Goal: Task Accomplishment & Management: Complete application form

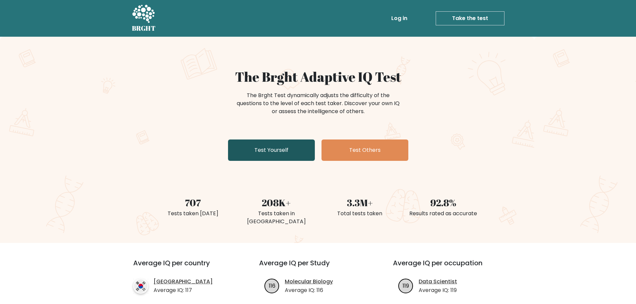
click at [275, 152] on link "Test Yourself" at bounding box center [271, 150] width 87 height 21
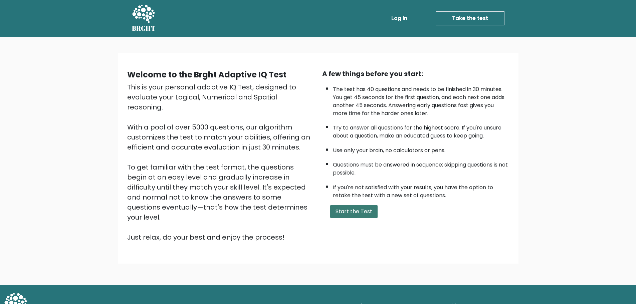
click at [361, 212] on button "Start the Test" at bounding box center [353, 211] width 47 height 13
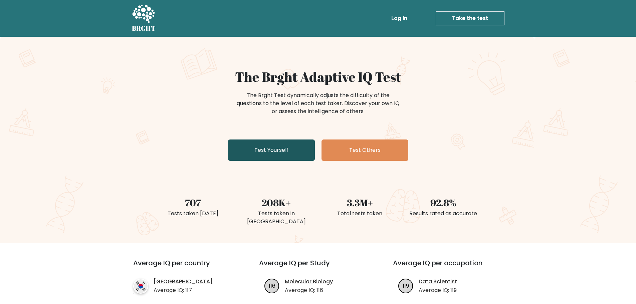
click at [273, 149] on link "Test Yourself" at bounding box center [271, 150] width 87 height 21
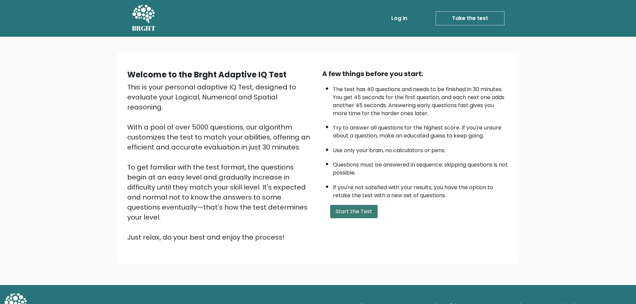
click at [355, 209] on button "Start the Test" at bounding box center [353, 211] width 47 height 13
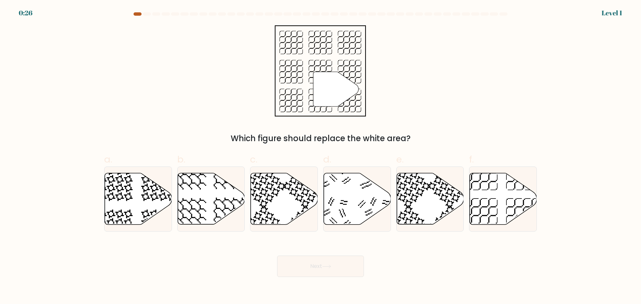
click at [139, 14] on div at bounding box center [138, 13] width 8 height 3
click at [136, 14] on div at bounding box center [138, 13] width 8 height 3
click at [510, 200] on icon at bounding box center [503, 198] width 67 height 51
click at [321, 157] on input "f." at bounding box center [321, 154] width 0 height 4
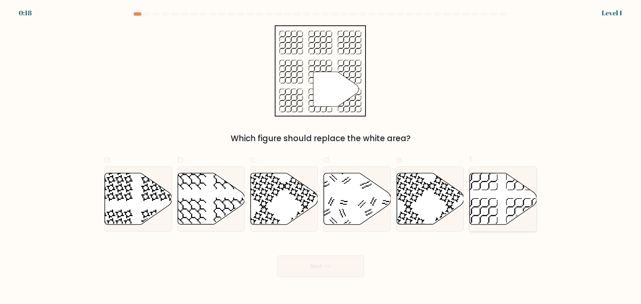
radio input "true"
click at [331, 265] on icon at bounding box center [326, 267] width 9 height 4
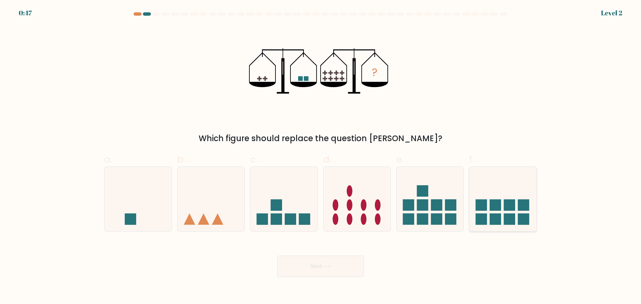
click at [507, 215] on rect at bounding box center [509, 219] width 11 height 11
click at [321, 157] on input "f." at bounding box center [321, 154] width 0 height 4
radio input "true"
click at [340, 268] on button "Next" at bounding box center [320, 266] width 87 height 21
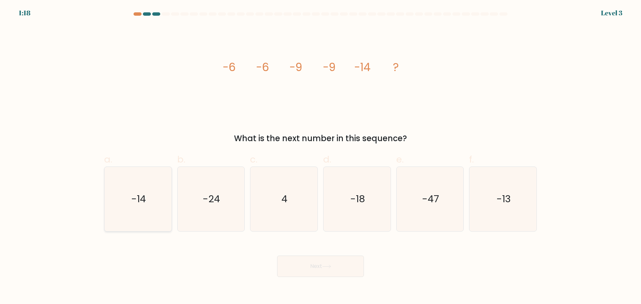
click at [132, 197] on text "-14" at bounding box center [138, 198] width 15 height 13
click at [321, 157] on input "a. -14" at bounding box center [321, 154] width 0 height 4
radio input "true"
click at [311, 270] on button "Next" at bounding box center [320, 266] width 87 height 21
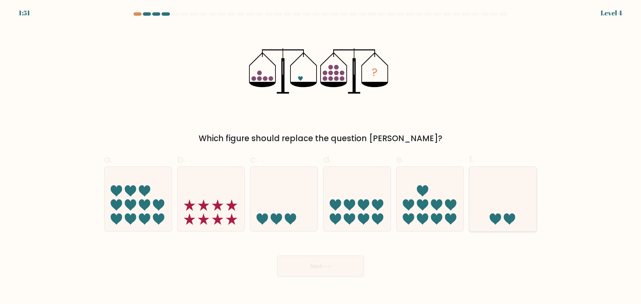
click at [504, 221] on icon at bounding box center [503, 198] width 67 height 55
click at [321, 157] on input "f." at bounding box center [321, 154] width 0 height 4
radio input "true"
click at [341, 263] on button "Next" at bounding box center [320, 266] width 87 height 21
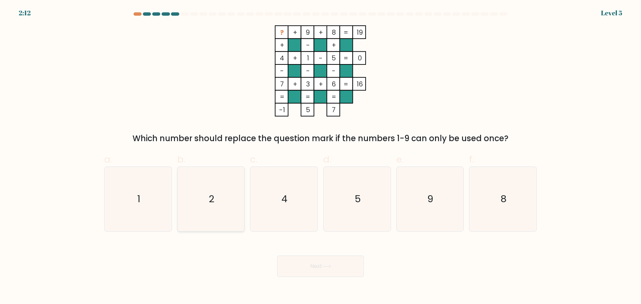
click at [223, 190] on icon "2" at bounding box center [211, 199] width 64 height 64
click at [321, 157] on input "b. 2" at bounding box center [321, 154] width 0 height 4
radio input "true"
click at [337, 265] on button "Next" at bounding box center [320, 266] width 87 height 21
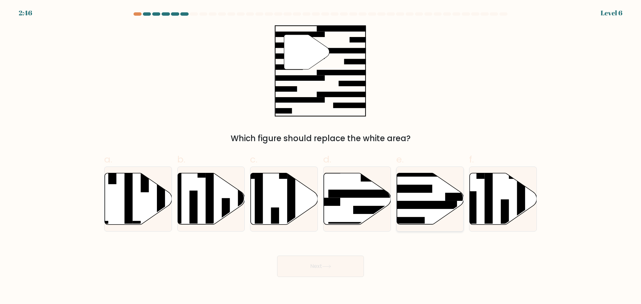
click at [438, 196] on icon at bounding box center [430, 198] width 67 height 51
click at [321, 157] on input "e." at bounding box center [321, 154] width 0 height 4
radio input "true"
click at [331, 268] on button "Next" at bounding box center [320, 266] width 87 height 21
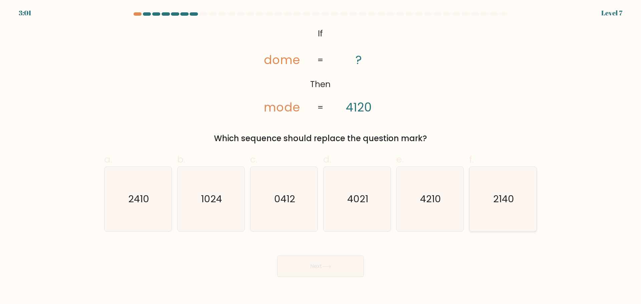
click at [491, 201] on icon "2140" at bounding box center [503, 199] width 64 height 64
click at [321, 157] on input "f. 2140" at bounding box center [321, 154] width 0 height 4
radio input "true"
click at [341, 266] on button "Next" at bounding box center [320, 266] width 87 height 21
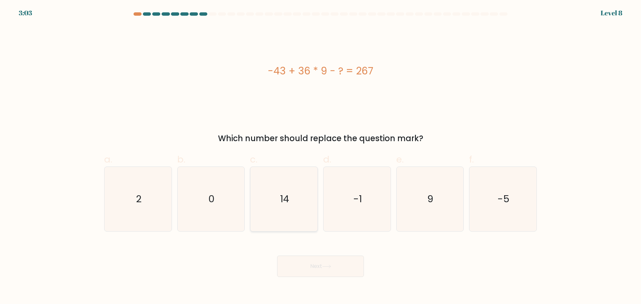
click at [293, 190] on icon "14" at bounding box center [284, 199] width 64 height 64
click at [321, 157] on input "c. 14" at bounding box center [321, 154] width 0 height 4
radio input "true"
click at [335, 271] on button "Next" at bounding box center [320, 266] width 87 height 21
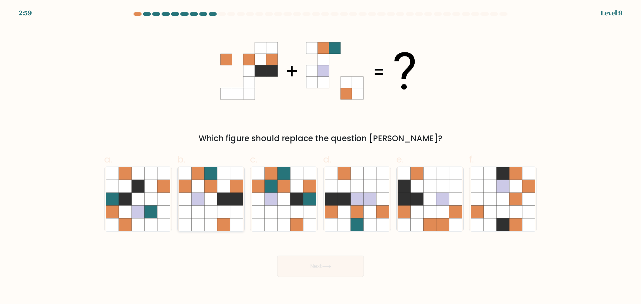
click at [228, 190] on icon at bounding box center [223, 186] width 13 height 13
click at [321, 157] on input "b." at bounding box center [321, 154] width 0 height 4
radio input "true"
click at [338, 268] on button "Next" at bounding box center [320, 266] width 87 height 21
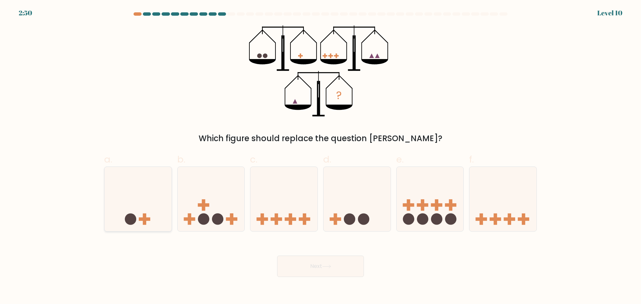
click at [153, 201] on icon at bounding box center [138, 198] width 67 height 55
click at [321, 157] on input "a." at bounding box center [321, 154] width 0 height 4
radio input "true"
click at [330, 263] on button "Next" at bounding box center [320, 266] width 87 height 21
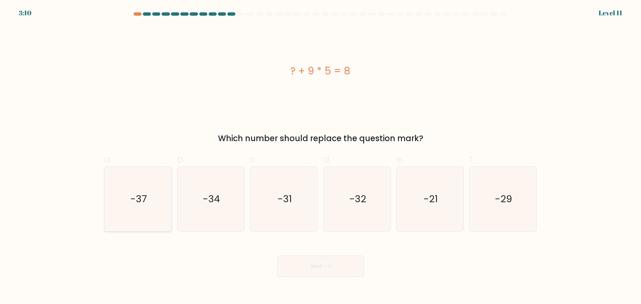
click at [154, 189] on icon "-37" at bounding box center [138, 199] width 64 height 64
click at [321, 157] on input "a. -37" at bounding box center [321, 154] width 0 height 4
radio input "true"
click at [319, 264] on button "Next" at bounding box center [320, 266] width 87 height 21
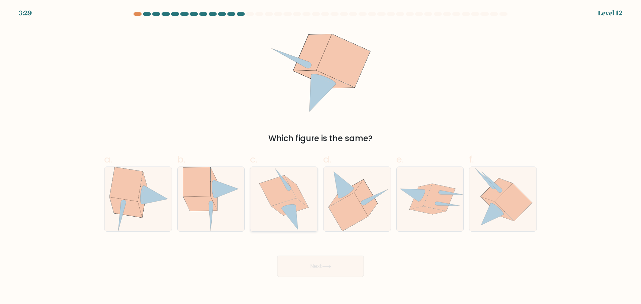
click at [286, 195] on icon at bounding box center [278, 190] width 37 height 30
click at [321, 157] on input "c." at bounding box center [321, 154] width 0 height 4
radio input "true"
click at [320, 262] on button "Next" at bounding box center [320, 266] width 87 height 21
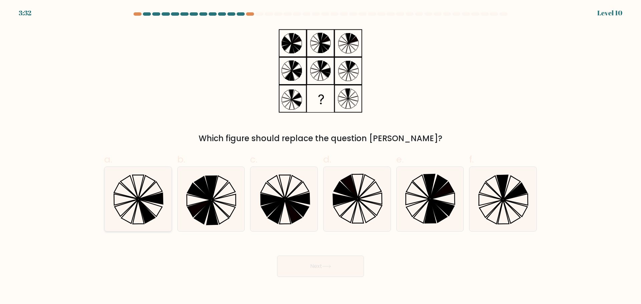
click at [136, 202] on icon at bounding box center [129, 211] width 17 height 23
click at [321, 157] on input "a." at bounding box center [321, 154] width 0 height 4
radio input "true"
click at [318, 265] on button "Next" at bounding box center [320, 266] width 87 height 21
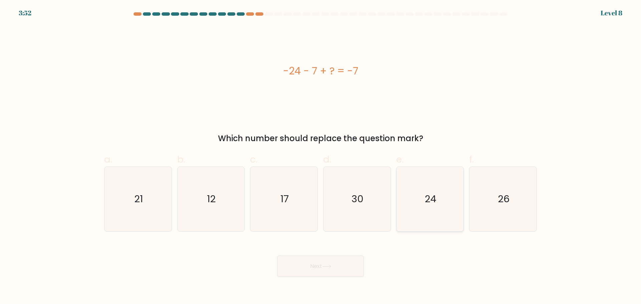
click at [410, 199] on icon "24" at bounding box center [430, 199] width 64 height 64
click at [321, 157] on input "e. 24" at bounding box center [321, 154] width 0 height 4
radio input "true"
click at [320, 260] on button "Next" at bounding box center [320, 266] width 87 height 21
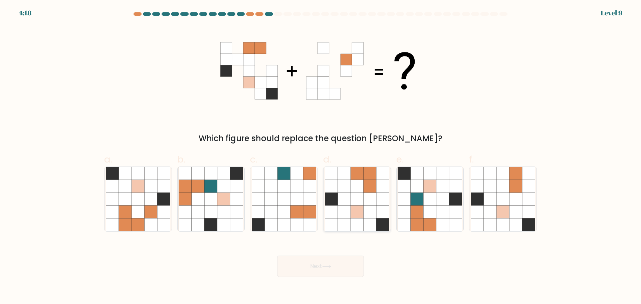
click at [377, 184] on icon at bounding box center [382, 186] width 13 height 13
click at [321, 157] on input "d." at bounding box center [321, 154] width 0 height 4
radio input "true"
click at [344, 268] on button "Next" at bounding box center [320, 266] width 87 height 21
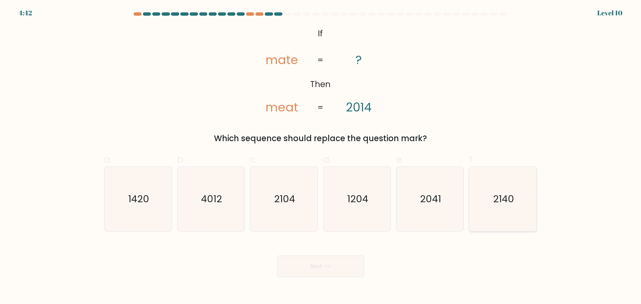
click at [518, 210] on icon "2140" at bounding box center [503, 199] width 64 height 64
click at [321, 157] on input "f. 2140" at bounding box center [321, 154] width 0 height 4
radio input "true"
click at [313, 266] on button "Next" at bounding box center [320, 266] width 87 height 21
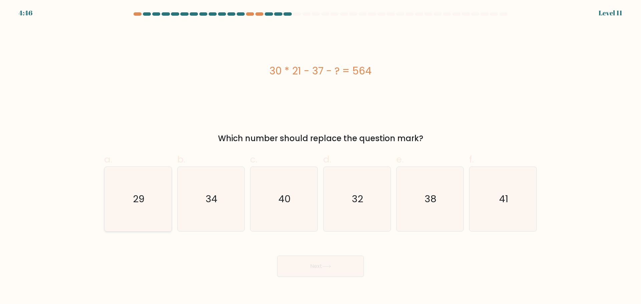
click at [132, 186] on icon "29" at bounding box center [138, 199] width 64 height 64
click at [321, 157] on input "a. 29" at bounding box center [321, 154] width 0 height 4
radio input "true"
click at [307, 264] on button "Next" at bounding box center [320, 266] width 87 height 21
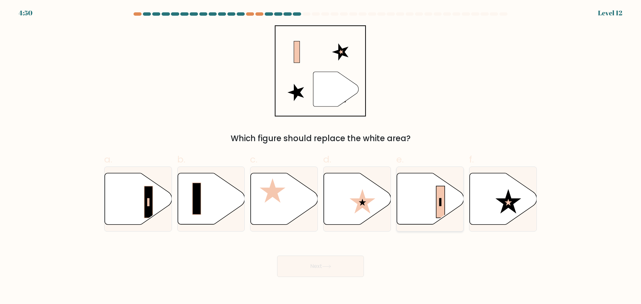
click at [455, 198] on icon at bounding box center [430, 198] width 67 height 51
click at [321, 157] on input "e." at bounding box center [321, 154] width 0 height 4
radio input "true"
click at [320, 262] on button "Next" at bounding box center [320, 266] width 87 height 21
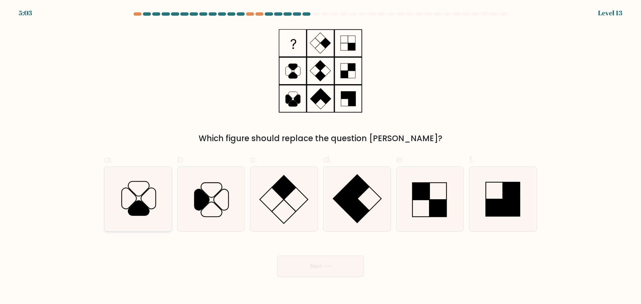
click at [135, 207] on icon at bounding box center [138, 208] width 21 height 15
click at [321, 157] on input "a." at bounding box center [321, 154] width 0 height 4
radio input "true"
click at [330, 270] on button "Next" at bounding box center [320, 266] width 87 height 21
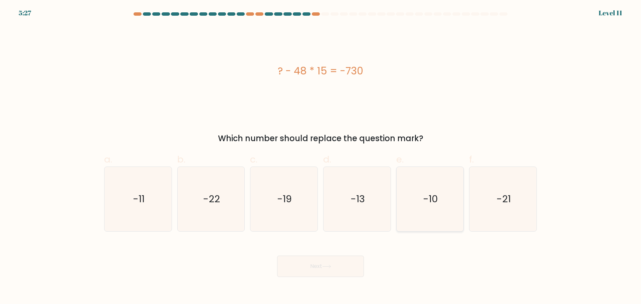
click at [417, 208] on icon "-10" at bounding box center [430, 199] width 64 height 64
click at [321, 157] on input "e. -10" at bounding box center [321, 154] width 0 height 4
radio input "true"
click at [328, 269] on button "Next" at bounding box center [320, 266] width 87 height 21
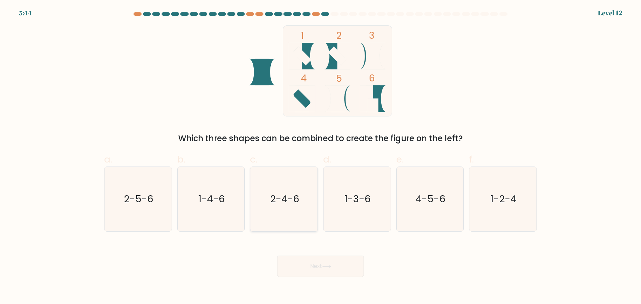
click at [269, 193] on icon "2-4-6" at bounding box center [284, 199] width 64 height 64
click at [321, 157] on input "c. 2-4-6" at bounding box center [321, 154] width 0 height 4
radio input "true"
click at [321, 272] on button "Next" at bounding box center [320, 266] width 87 height 21
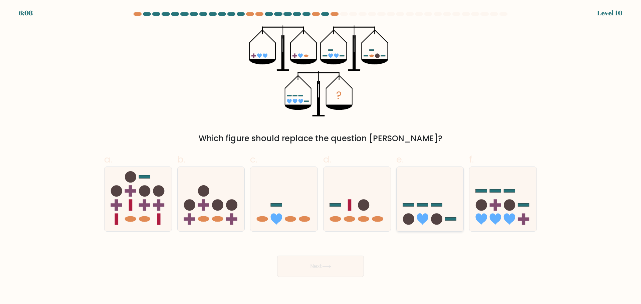
click at [445, 203] on icon at bounding box center [430, 198] width 67 height 55
click at [321, 157] on input "e." at bounding box center [321, 154] width 0 height 4
radio input "true"
click at [331, 267] on icon at bounding box center [326, 267] width 9 height 4
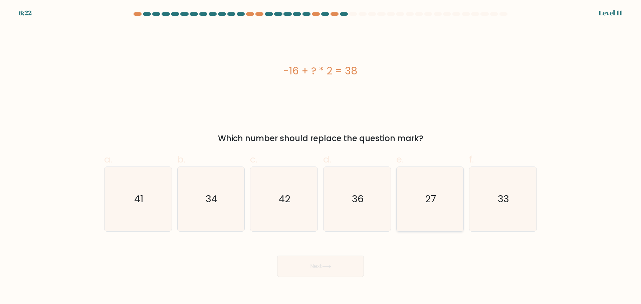
click at [451, 193] on icon "27" at bounding box center [430, 199] width 64 height 64
click at [321, 157] on input "e. 27" at bounding box center [321, 154] width 0 height 4
radio input "true"
click at [334, 265] on button "Next" at bounding box center [320, 266] width 87 height 21
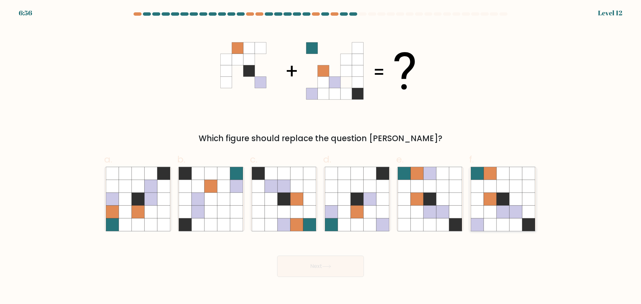
click at [501, 197] on icon at bounding box center [503, 199] width 13 height 13
click at [321, 157] on input "f." at bounding box center [321, 154] width 0 height 4
radio input "true"
click at [312, 263] on button "Next" at bounding box center [320, 266] width 87 height 21
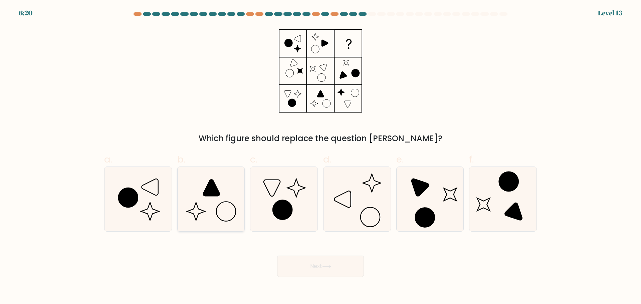
click at [213, 207] on icon at bounding box center [211, 199] width 64 height 64
click at [321, 157] on input "b." at bounding box center [321, 154] width 0 height 4
radio input "true"
click at [322, 267] on button "Next" at bounding box center [320, 266] width 87 height 21
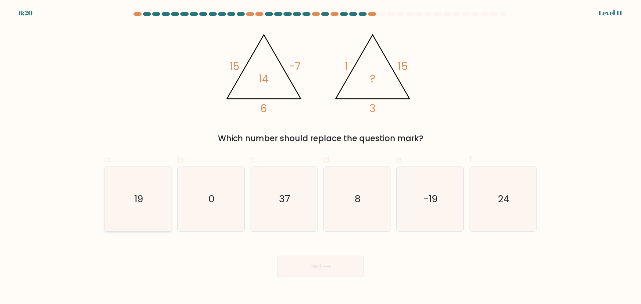
click at [135, 198] on text "19" at bounding box center [138, 198] width 9 height 13
click at [321, 157] on input "a. 19" at bounding box center [321, 154] width 0 height 4
radio input "true"
click at [316, 258] on button "Next" at bounding box center [320, 266] width 87 height 21
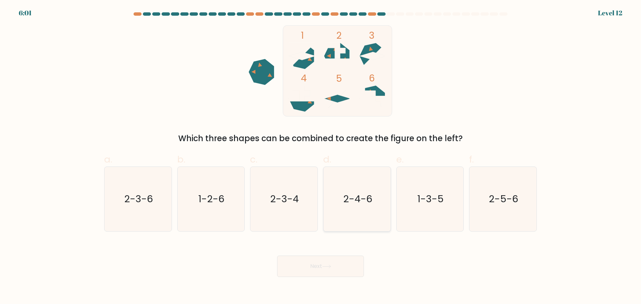
click at [352, 205] on text "2-4-6" at bounding box center [357, 198] width 29 height 13
click at [321, 157] on input "d. 2-4-6" at bounding box center [321, 154] width 0 height 4
radio input "true"
click at [328, 271] on button "Next" at bounding box center [320, 266] width 87 height 21
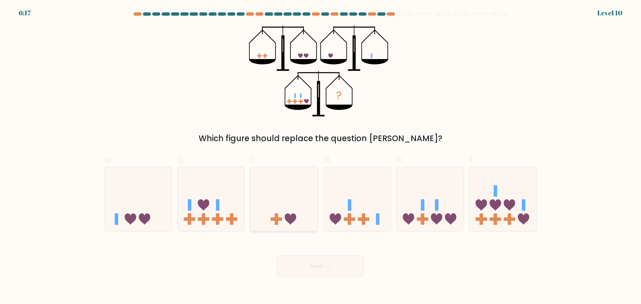
click at [272, 204] on icon at bounding box center [283, 198] width 67 height 55
click at [321, 157] on input "c." at bounding box center [321, 154] width 0 height 4
radio input "true"
click at [323, 264] on button "Next" at bounding box center [320, 266] width 87 height 21
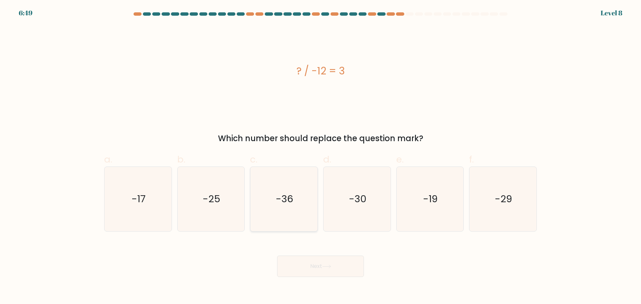
click at [302, 187] on icon "-36" at bounding box center [284, 199] width 64 height 64
click at [321, 157] on input "c. -36" at bounding box center [321, 154] width 0 height 4
radio input "true"
click at [337, 267] on button "Next" at bounding box center [320, 266] width 87 height 21
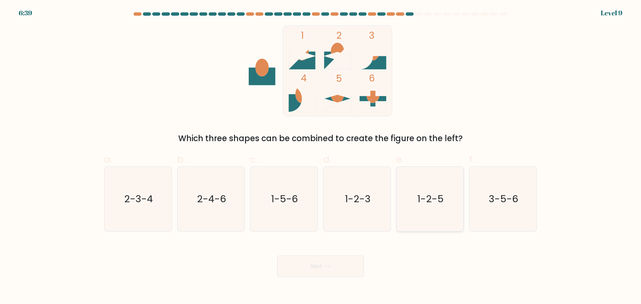
click at [428, 213] on icon "1-2-5" at bounding box center [430, 199] width 64 height 64
click at [321, 157] on input "e. 1-2-5" at bounding box center [321, 154] width 0 height 4
radio input "true"
click at [312, 265] on button "Next" at bounding box center [320, 266] width 87 height 21
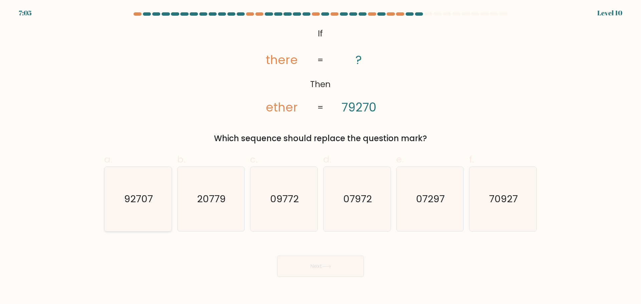
click at [146, 200] on text "92707" at bounding box center [138, 198] width 29 height 13
click at [321, 157] on input "a. 92707" at bounding box center [321, 154] width 0 height 4
radio input "true"
click at [314, 278] on body "7:04 Level 10 ?" at bounding box center [320, 152] width 641 height 304
click at [315, 270] on button "Next" at bounding box center [320, 266] width 87 height 21
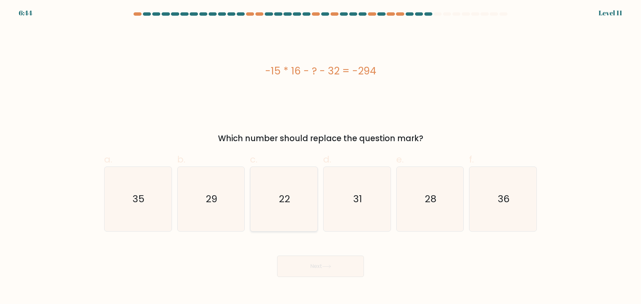
click at [276, 197] on icon "22" at bounding box center [284, 199] width 64 height 64
click at [321, 157] on input "c. 22" at bounding box center [321, 154] width 0 height 4
radio input "true"
click at [312, 264] on button "Next" at bounding box center [320, 266] width 87 height 21
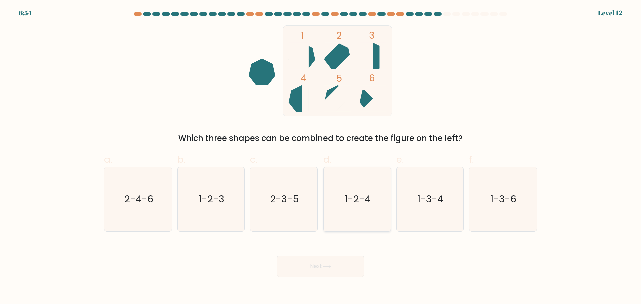
click at [365, 203] on text "1-2-4" at bounding box center [358, 198] width 26 height 13
click at [321, 157] on input "d. 1-2-4" at bounding box center [321, 154] width 0 height 4
radio input "true"
click at [339, 266] on button "Next" at bounding box center [320, 266] width 87 height 21
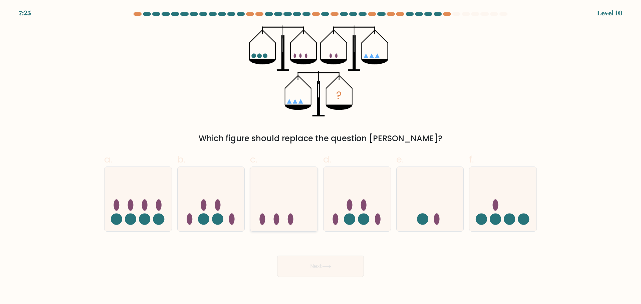
click at [273, 208] on icon at bounding box center [283, 198] width 67 height 55
click at [321, 157] on input "c." at bounding box center [321, 154] width 0 height 4
radio input "true"
click at [319, 269] on button "Next" at bounding box center [320, 266] width 87 height 21
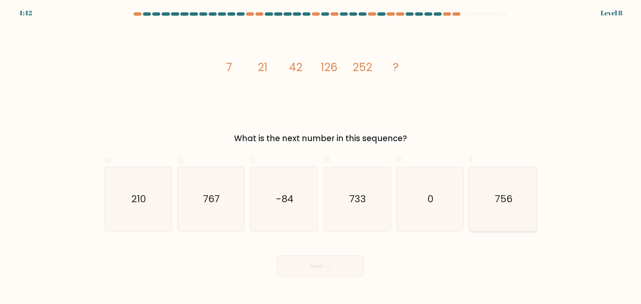
click at [517, 197] on icon "756" at bounding box center [503, 199] width 64 height 64
click at [321, 157] on input "f. 756" at bounding box center [321, 154] width 0 height 4
radio input "true"
click at [333, 263] on button "Next" at bounding box center [320, 266] width 87 height 21
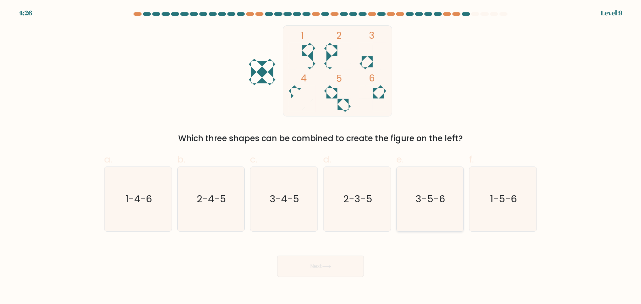
click at [421, 189] on icon "3-5-6" at bounding box center [430, 199] width 64 height 64
click at [321, 157] on input "e. 3-5-6" at bounding box center [321, 154] width 0 height 4
radio input "true"
click at [336, 264] on button "Next" at bounding box center [320, 266] width 87 height 21
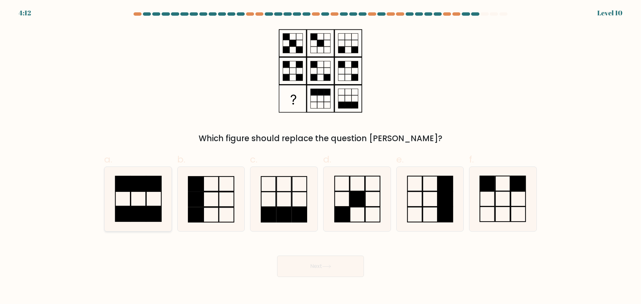
click at [148, 203] on icon at bounding box center [138, 199] width 64 height 64
click at [321, 157] on input "a." at bounding box center [321, 154] width 0 height 4
radio input "true"
click at [324, 267] on icon at bounding box center [326, 267] width 9 height 4
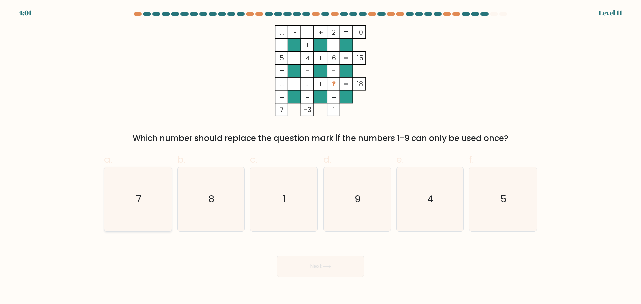
click at [144, 186] on icon "7" at bounding box center [138, 199] width 64 height 64
click at [321, 157] on input "a. 7" at bounding box center [321, 154] width 0 height 4
radio input "true"
click at [330, 260] on button "Next" at bounding box center [320, 266] width 87 height 21
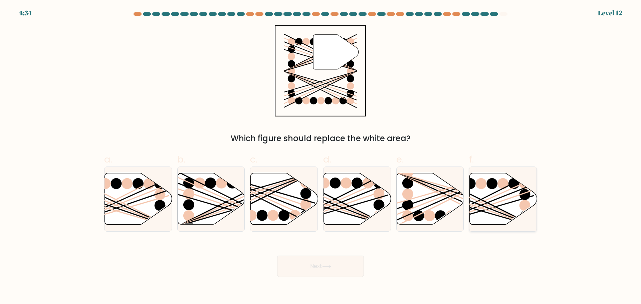
click at [491, 206] on icon at bounding box center [503, 198] width 67 height 51
click at [321, 157] on input "f." at bounding box center [321, 154] width 0 height 4
radio input "true"
click at [305, 266] on button "Next" at bounding box center [320, 266] width 87 height 21
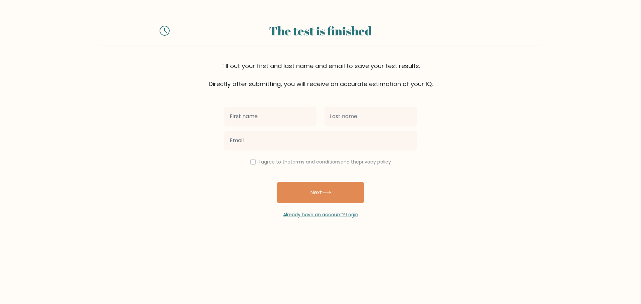
click at [252, 159] on div "I agree to the terms and conditions and the privacy policy" at bounding box center [320, 162] width 200 height 8
click at [252, 162] on input "checkbox" at bounding box center [252, 161] width 5 height 5
checkbox input "true"
click at [257, 123] on input "text" at bounding box center [270, 116] width 92 height 19
type input "k"
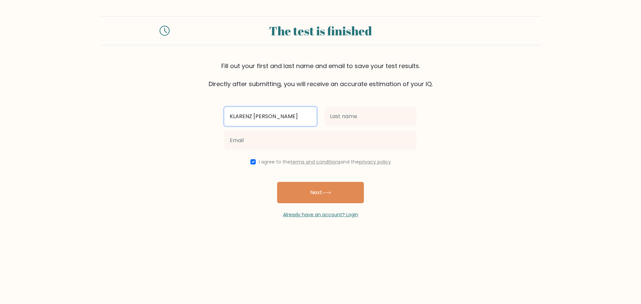
type input "KLARENZ JAY"
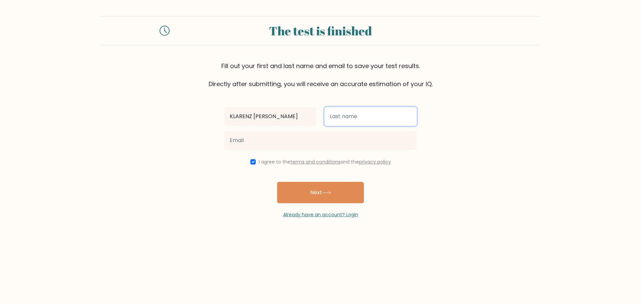
click at [337, 116] on input "text" at bounding box center [371, 116] width 92 height 19
type input "GALVEZ"
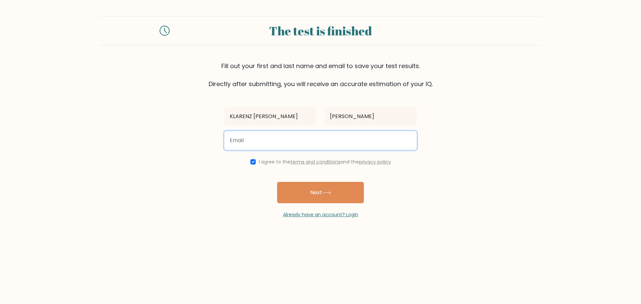
click at [267, 146] on input "email" at bounding box center [320, 140] width 192 height 19
type input "galvezklarenzjay@gmail.com"
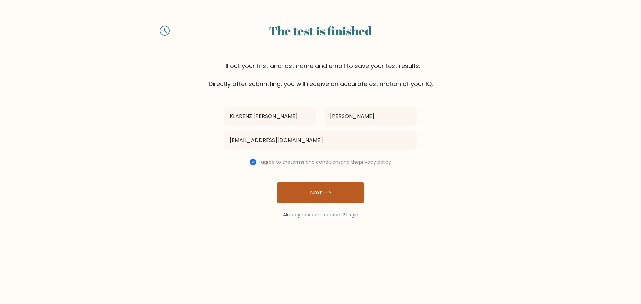
click at [317, 196] on button "Next" at bounding box center [320, 192] width 87 height 21
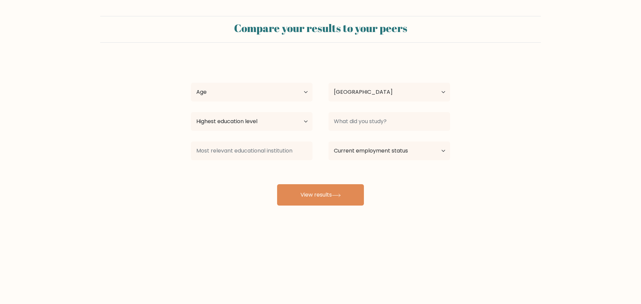
select select "PH"
click at [244, 90] on select "Age Under 18 years old 18-24 years old 25-34 years old 35-44 years old 45-54 ye…" at bounding box center [252, 92] width 122 height 19
select select "18_24"
click at [191, 83] on select "Age Under 18 years old 18-24 years old 25-34 years old 35-44 years old 45-54 ye…" at bounding box center [252, 92] width 122 height 19
click at [259, 123] on select "Highest education level No schooling Primary Lower Secondary Upper Secondary Oc…" at bounding box center [252, 121] width 122 height 19
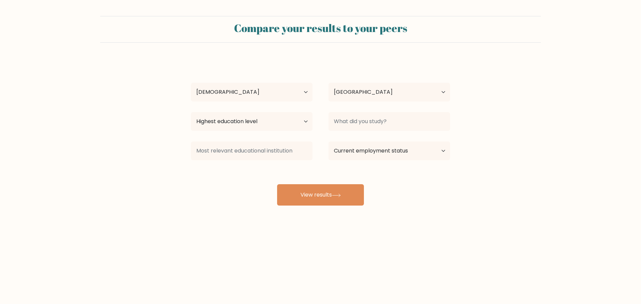
click at [493, 205] on form "Compare your results to your peers KLARENZ JAY GALVEZ Age Under 18 years old 18…" at bounding box center [320, 111] width 641 height 190
click at [271, 123] on select "Highest education level No schooling Primary Lower Secondary Upper Secondary Oc…" at bounding box center [252, 121] width 122 height 19
click at [247, 119] on select "Highest education level No schooling Primary Lower Secondary Upper Secondary Oc…" at bounding box center [252, 121] width 122 height 19
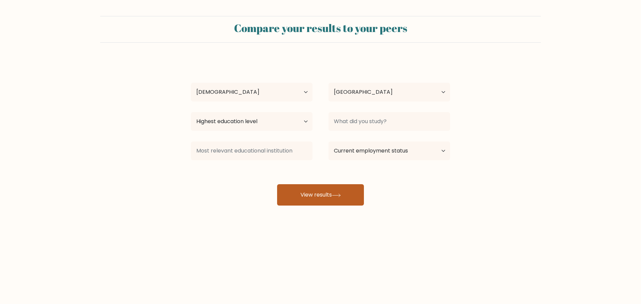
click at [338, 196] on icon at bounding box center [336, 196] width 9 height 4
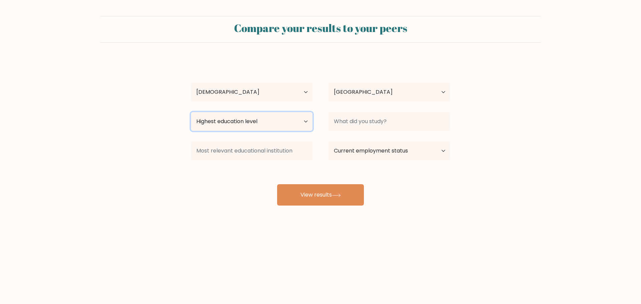
click at [281, 118] on select "Highest education level No schooling Primary Lower Secondary Upper Secondary Oc…" at bounding box center [252, 121] width 122 height 19
click at [191, 112] on select "Highest education level No schooling Primary Lower Secondary Upper Secondary Oc…" at bounding box center [252, 121] width 122 height 19
click at [242, 114] on select "Highest education level No schooling Primary Lower Secondary Upper Secondary Oc…" at bounding box center [252, 121] width 122 height 19
select select "upper_secondary"
click at [191, 112] on select "Highest education level No schooling Primary Lower Secondary Upper Secondary Oc…" at bounding box center [252, 121] width 122 height 19
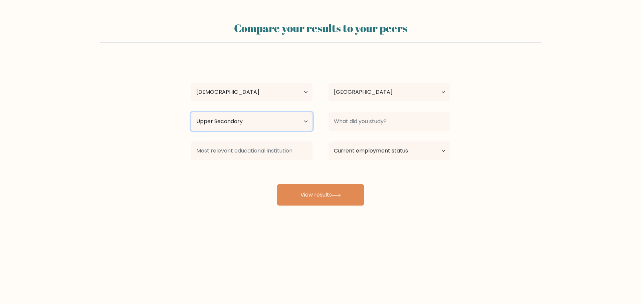
click at [243, 117] on select "Highest education level No schooling Primary Lower Secondary Upper Secondary Oc…" at bounding box center [252, 121] width 122 height 19
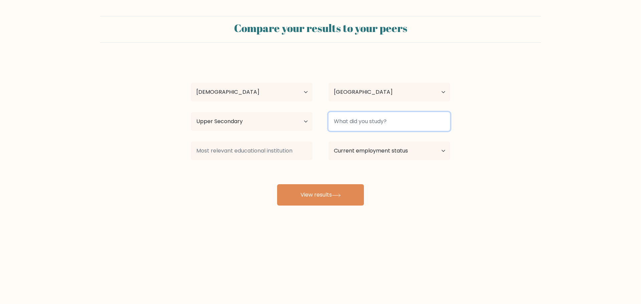
click at [372, 125] on input at bounding box center [390, 121] width 122 height 19
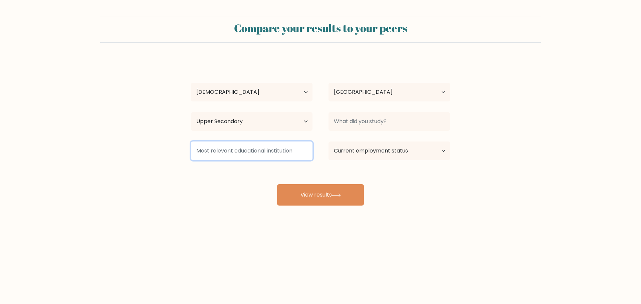
click at [268, 152] on input at bounding box center [252, 151] width 122 height 19
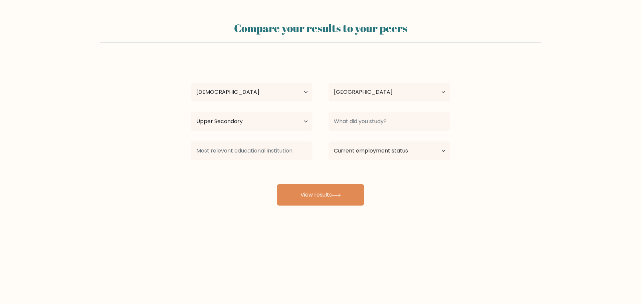
click at [257, 173] on div "KLARENZ JAY GALVEZ Age Under 18 years old 18-24 years old 25-34 years old 35-44…" at bounding box center [320, 132] width 267 height 147
click at [341, 198] on button "View results" at bounding box center [320, 194] width 87 height 21
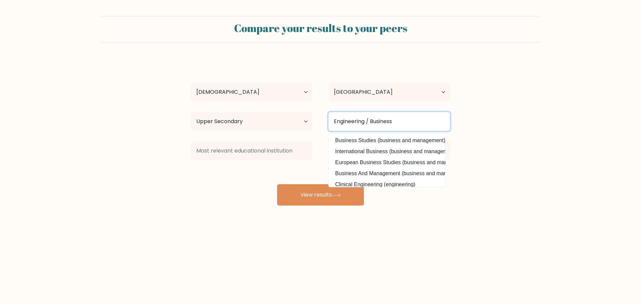
type input "Engineering / Business"
click at [268, 204] on div "KLARENZ JAY GALVEZ Age Under 18 years old 18-24 years old 25-34 years old 35-44…" at bounding box center [320, 132] width 267 height 147
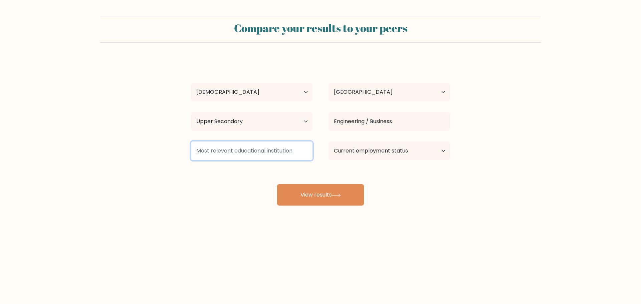
click at [260, 150] on input at bounding box center [252, 151] width 122 height 19
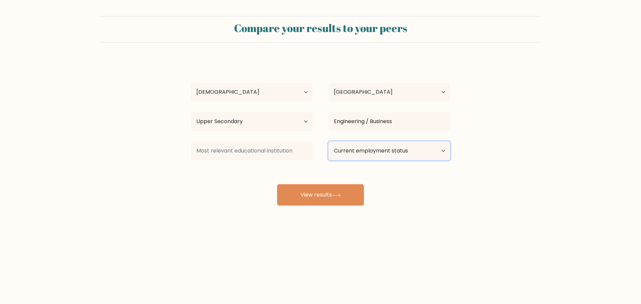
click at [394, 149] on select "Current employment status Employed Student Retired Other / prefer not to answer" at bounding box center [390, 151] width 122 height 19
click at [329, 142] on select "Current employment status Employed Student Retired Other / prefer not to answer" at bounding box center [390, 151] width 122 height 19
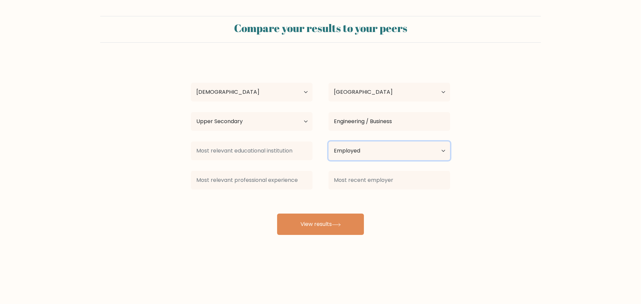
click at [361, 148] on select "Current employment status Employed Student Retired Other / prefer not to answer" at bounding box center [390, 151] width 122 height 19
click at [329, 142] on select "Current employment status Employed Student Retired Other / prefer not to answer" at bounding box center [390, 151] width 122 height 19
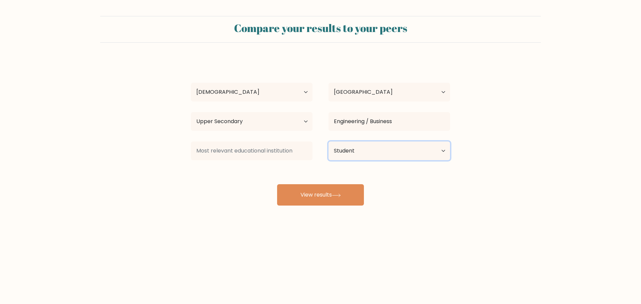
click at [372, 143] on select "Current employment status Employed Student Retired Other / prefer not to answer" at bounding box center [390, 151] width 122 height 19
select select "other"
click at [329, 142] on select "Current employment status Employed Student Retired Other / prefer not to answer" at bounding box center [390, 151] width 122 height 19
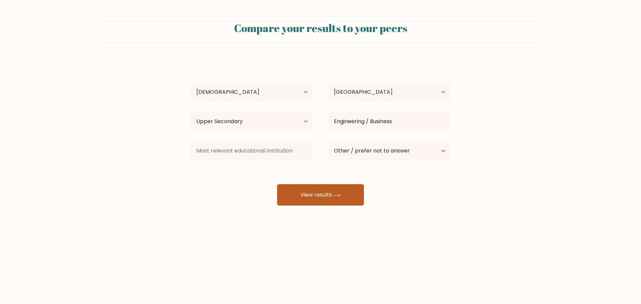
click at [323, 194] on button "View results" at bounding box center [320, 194] width 87 height 21
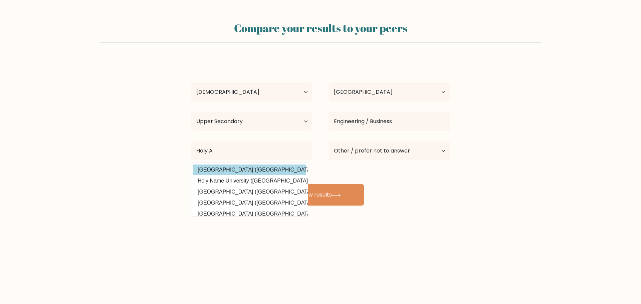
click at [244, 173] on option "Holy Angel University (Philippines)" at bounding box center [250, 170] width 114 height 11
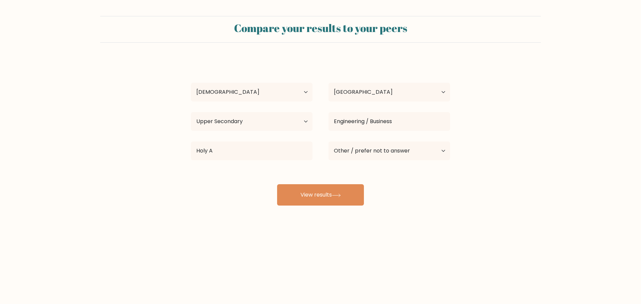
type input "[GEOGRAPHIC_DATA]"
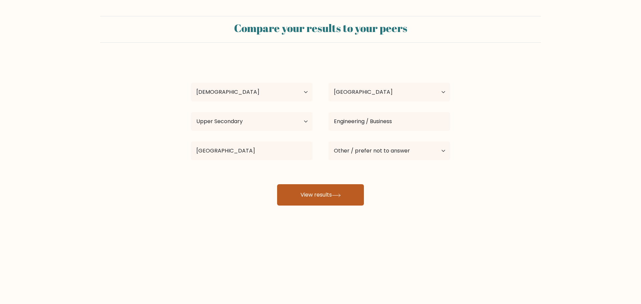
click at [320, 200] on button "View results" at bounding box center [320, 194] width 87 height 21
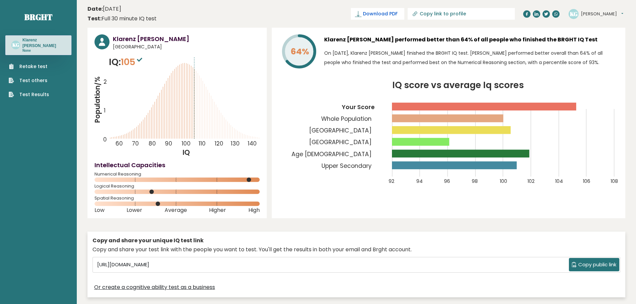
click at [396, 16] on span "Download PDF" at bounding box center [380, 13] width 35 height 7
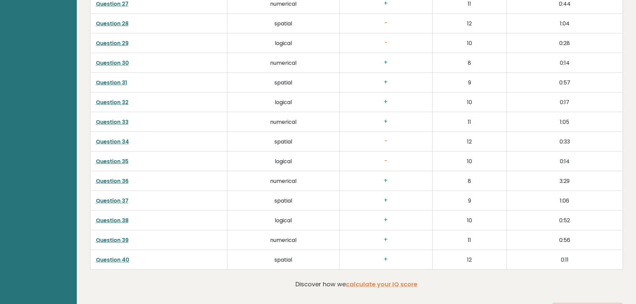
scroll to position [1719, 0]
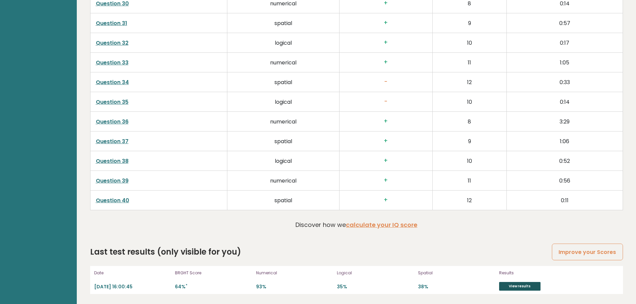
click at [522, 286] on link "View results" at bounding box center [519, 286] width 41 height 9
